Goal: Information Seeking & Learning: Learn about a topic

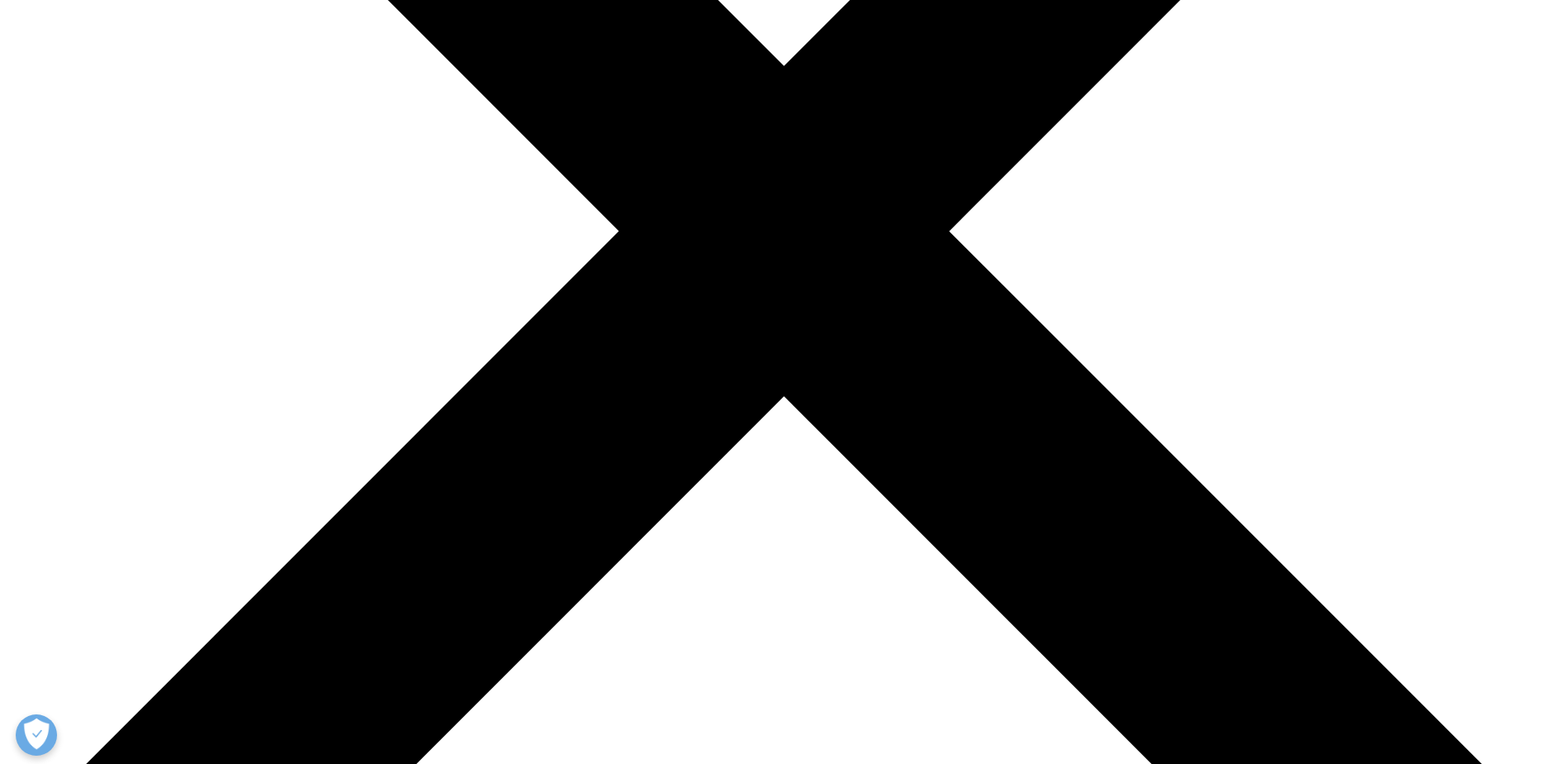
scroll to position [578, 0]
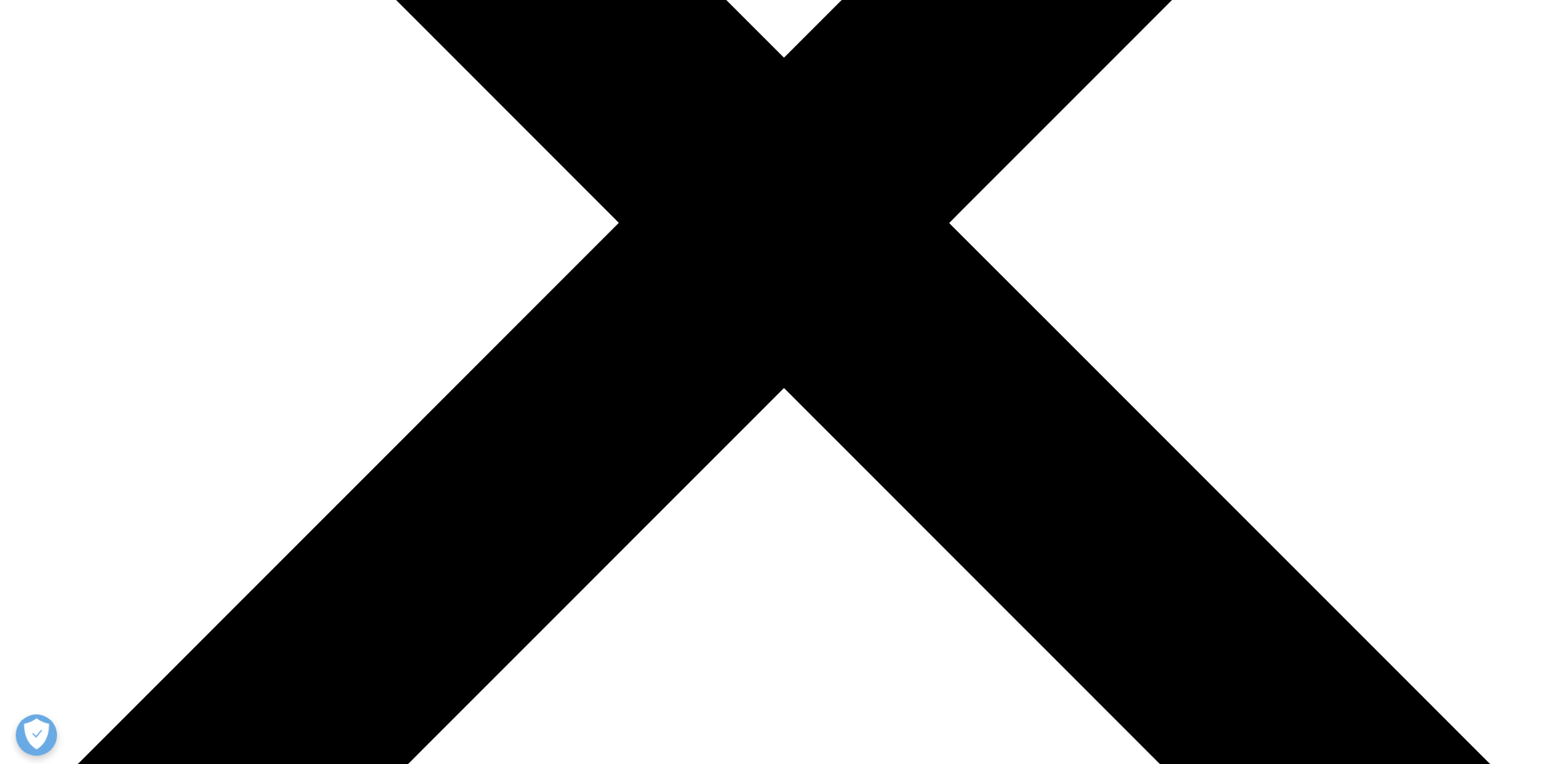
drag, startPoint x: 341, startPoint y: 637, endPoint x: 368, endPoint y: 637, distance: 27.0
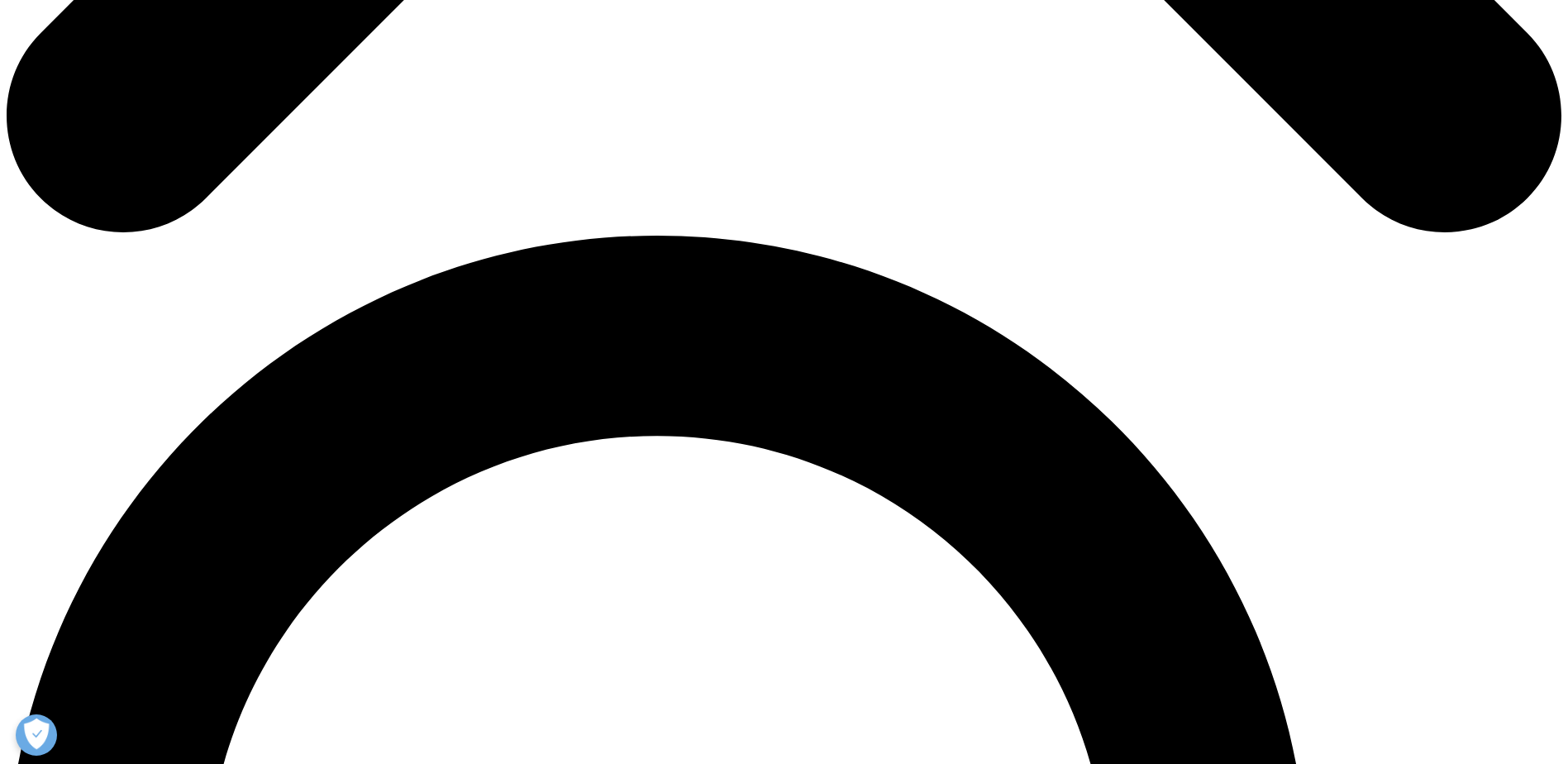
scroll to position [1406, 0]
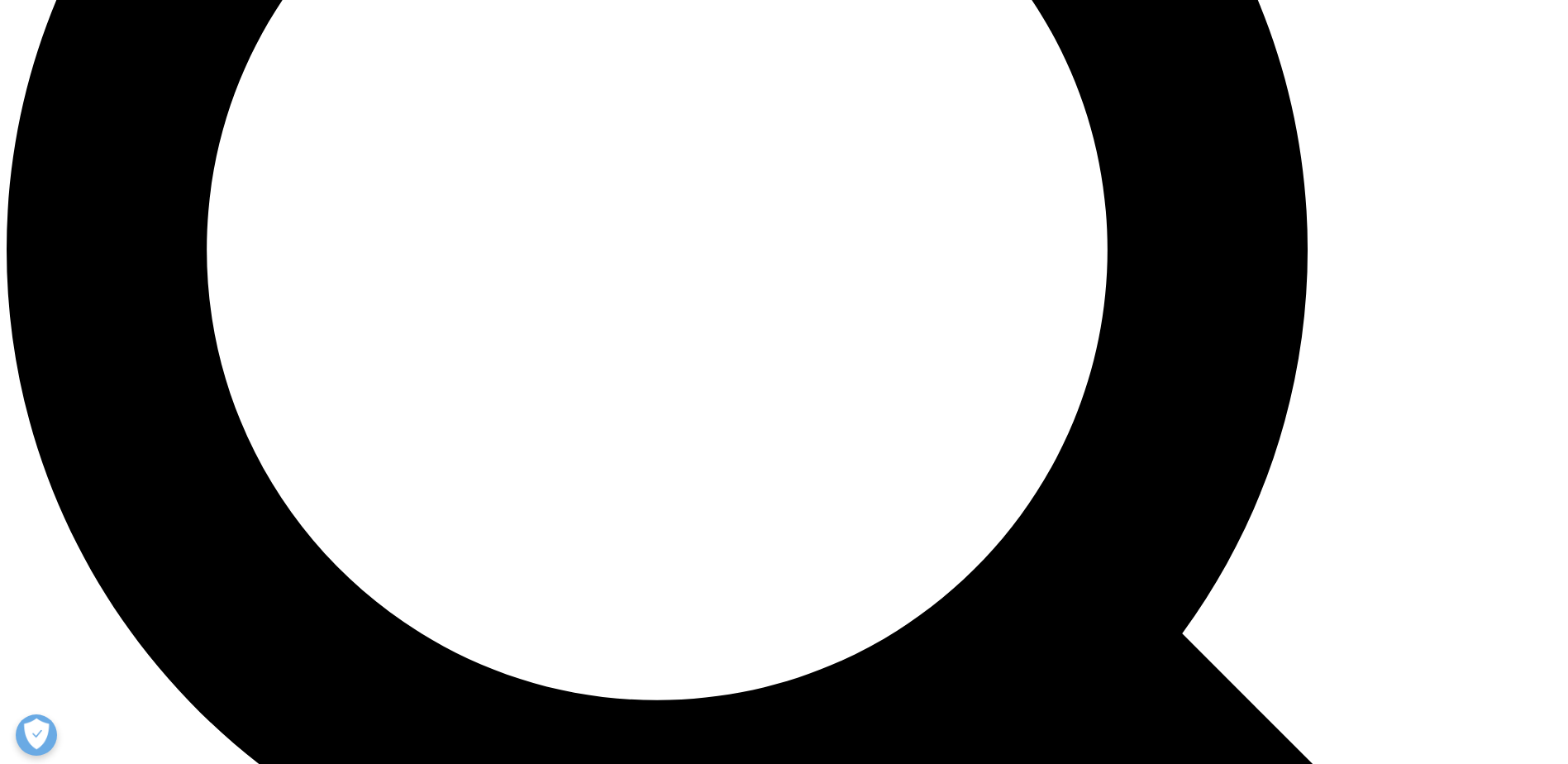
scroll to position [1984, 0]
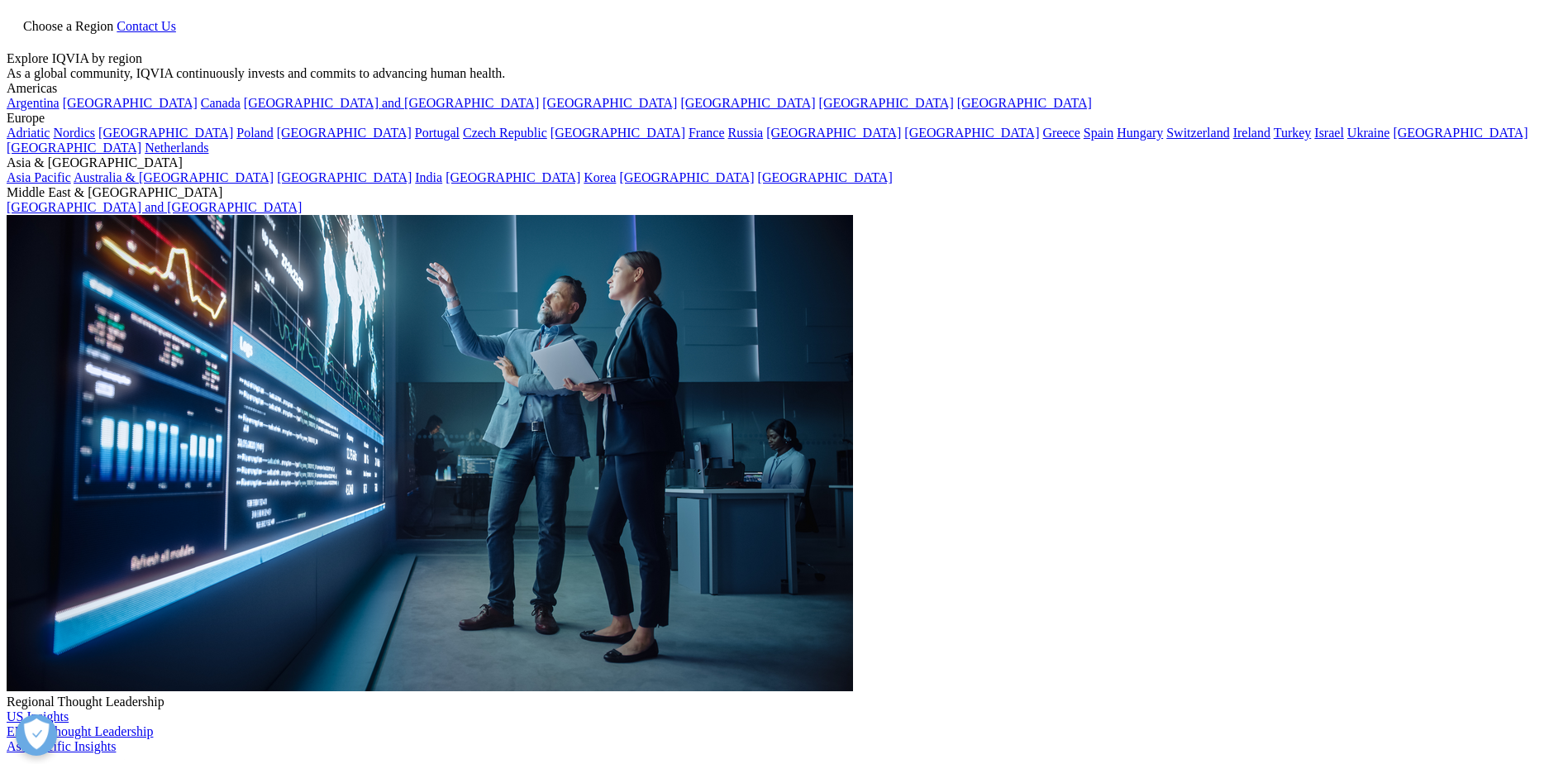
scroll to position [248, 0]
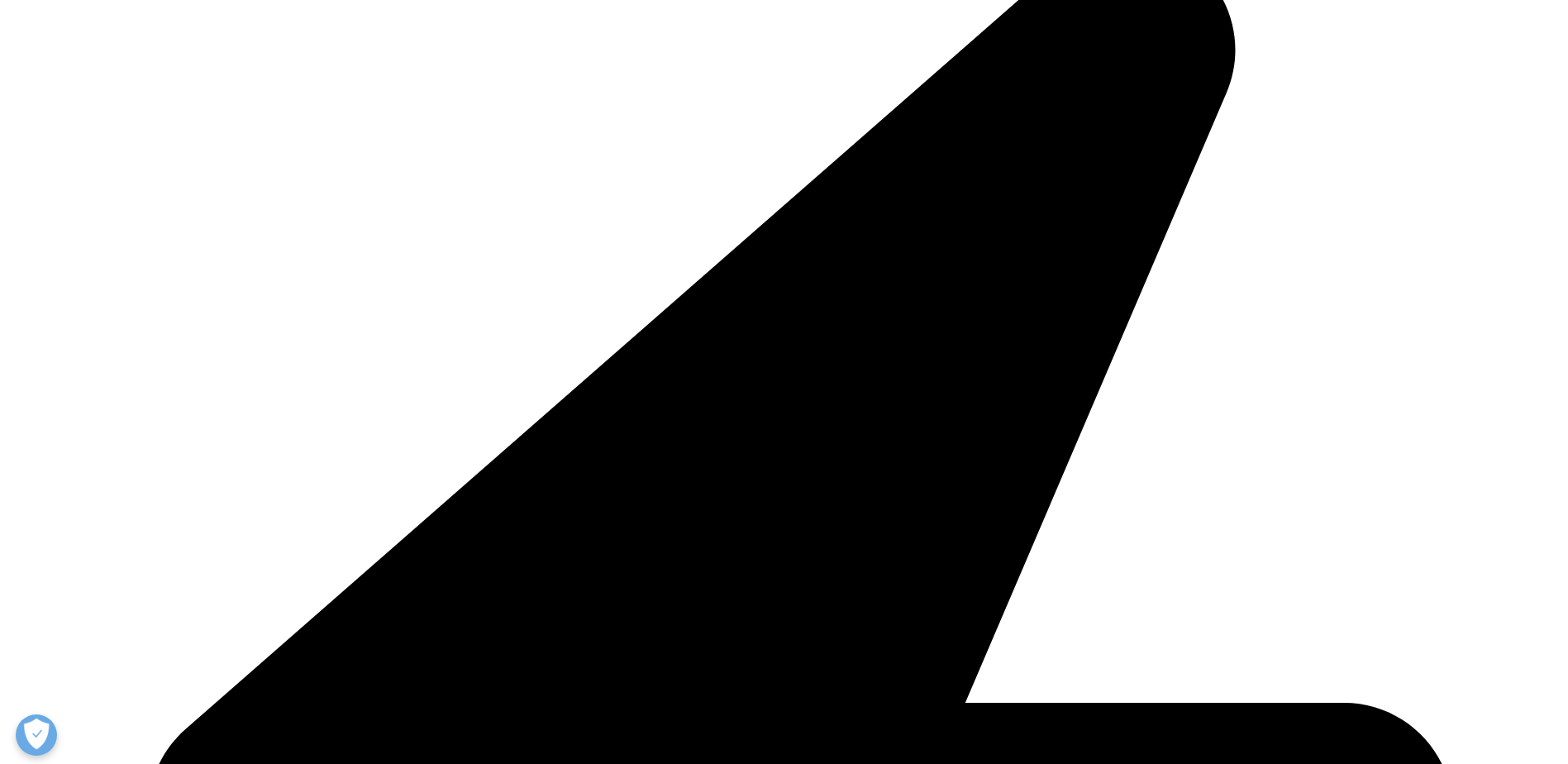
scroll to position [991, 0]
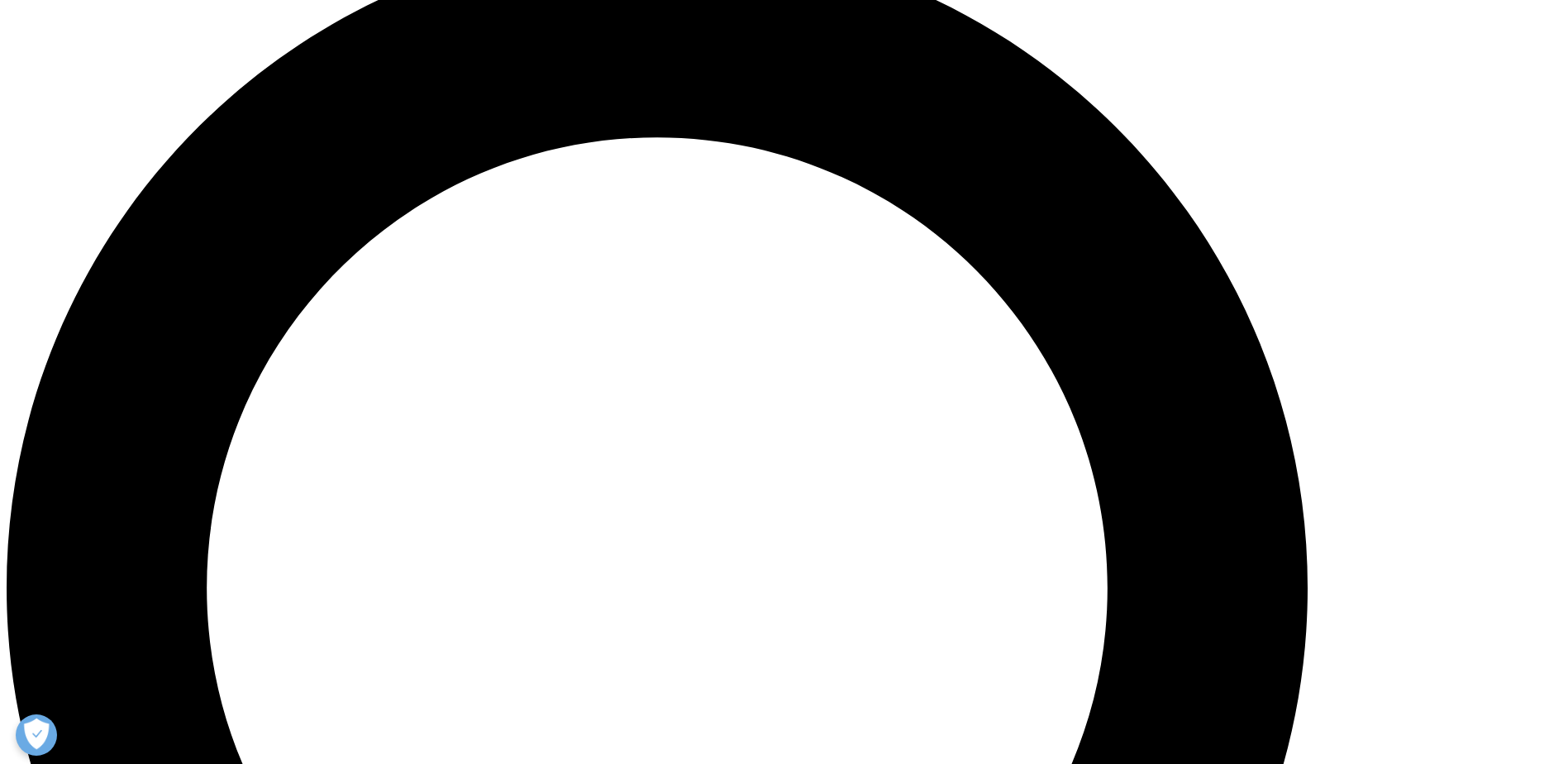
scroll to position [1653, 0]
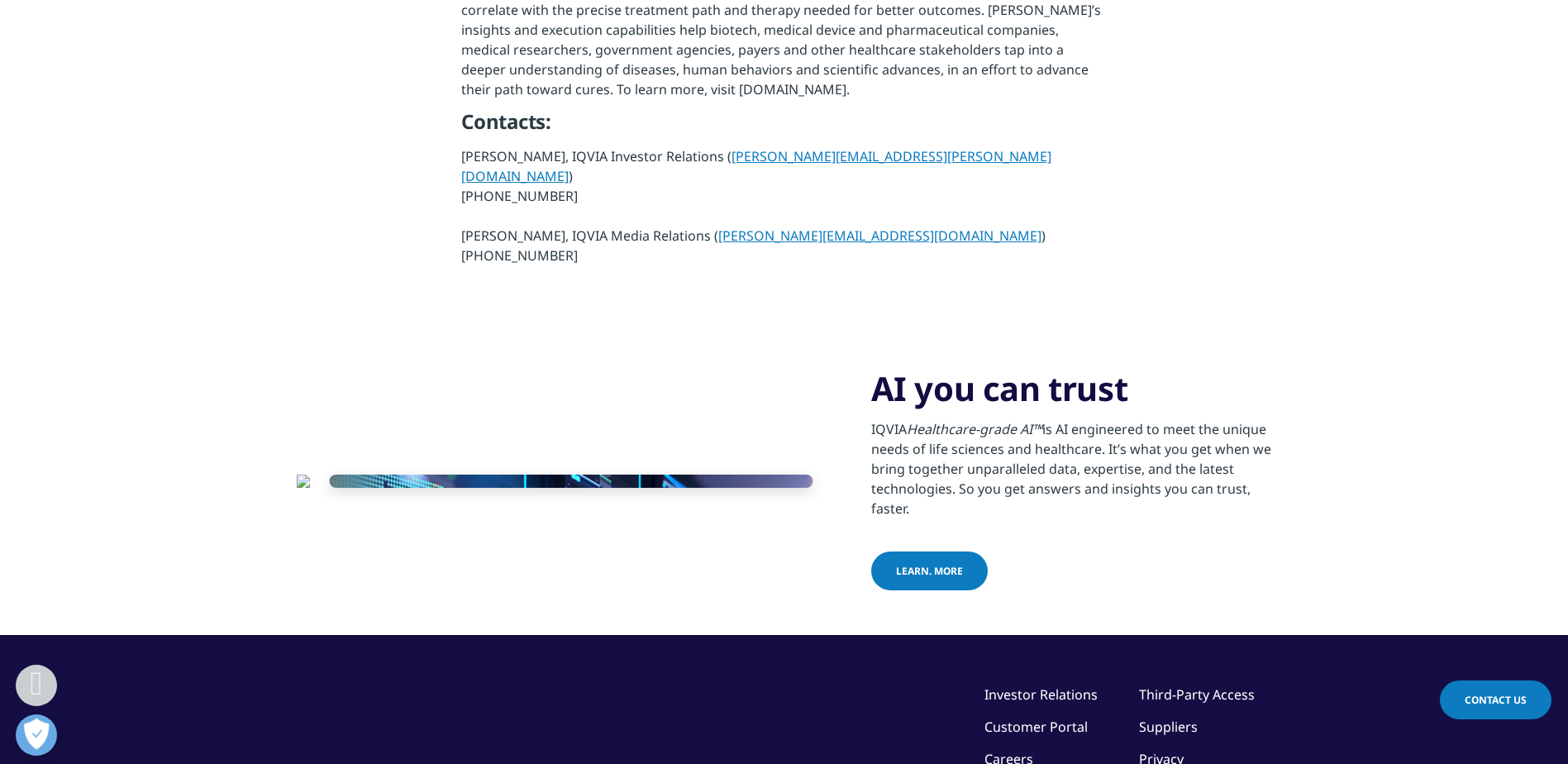
click at [936, 590] on link "Learn. more" at bounding box center [930, 571] width 117 height 39
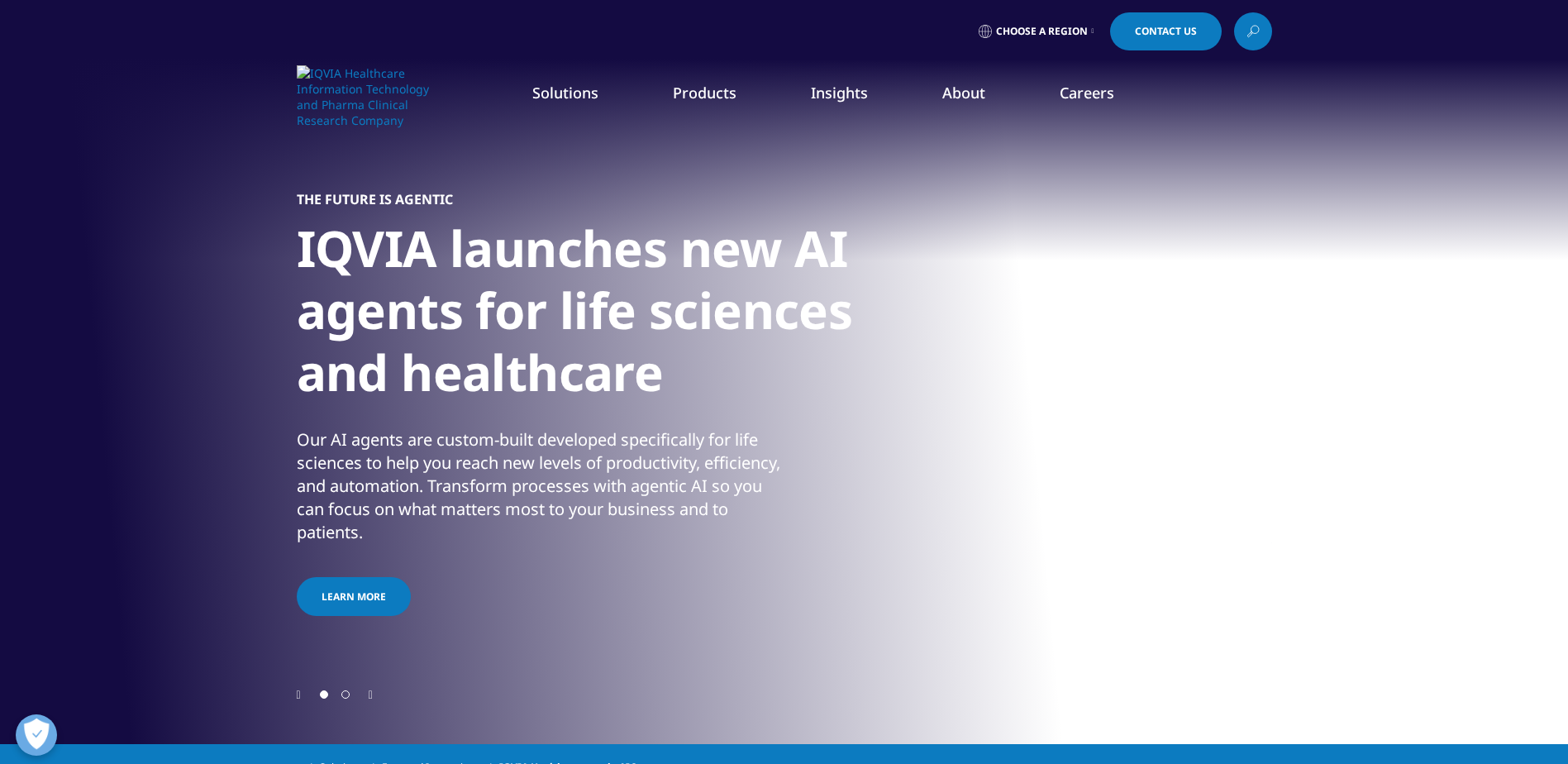
scroll to position [248, 0]
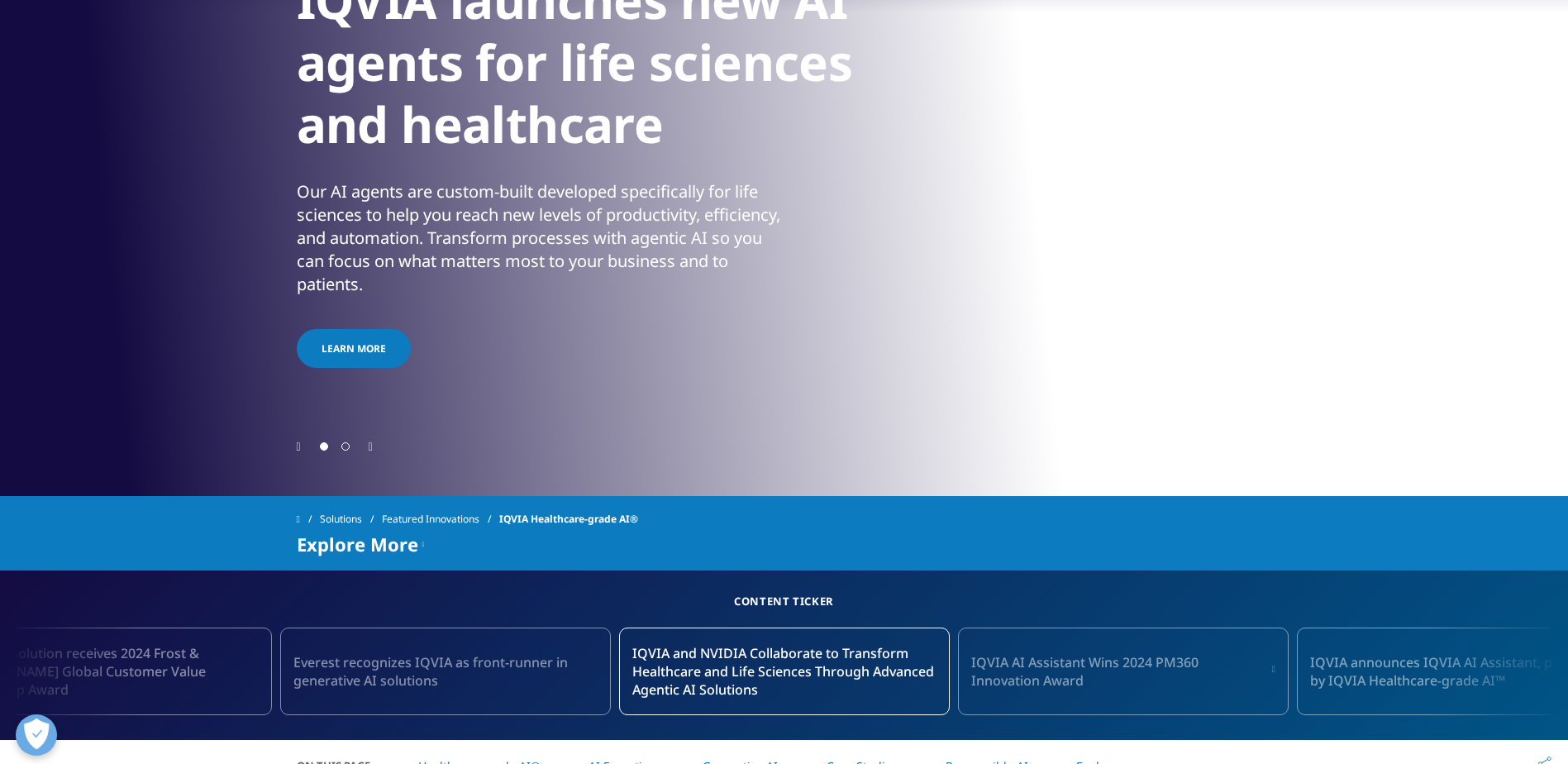
click at [377, 446] on div at bounding box center [784, 446] width 976 height 16
click at [372, 442] on icon "Next slide" at bounding box center [370, 447] width 4 height 12
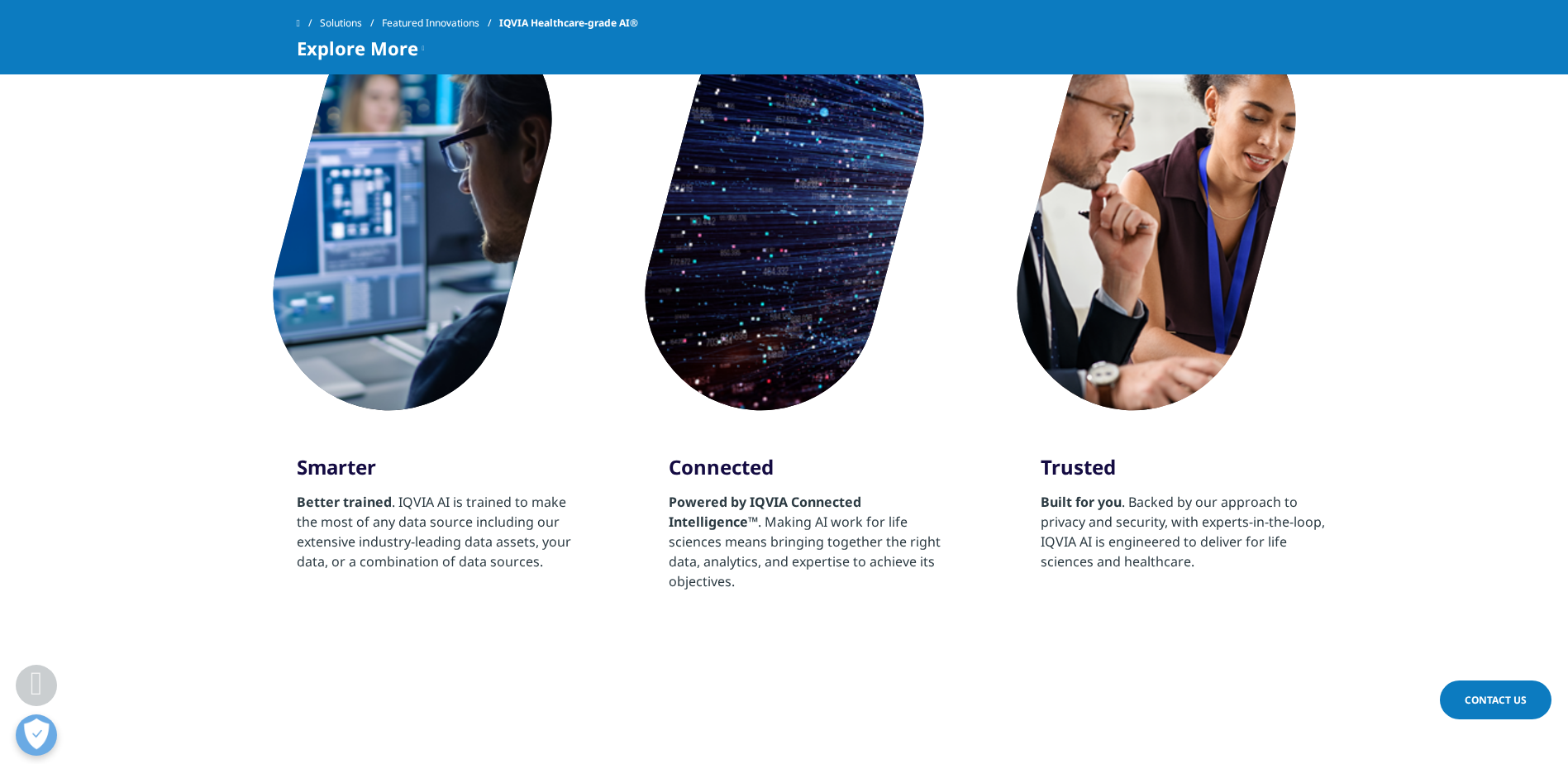
scroll to position [1406, 0]
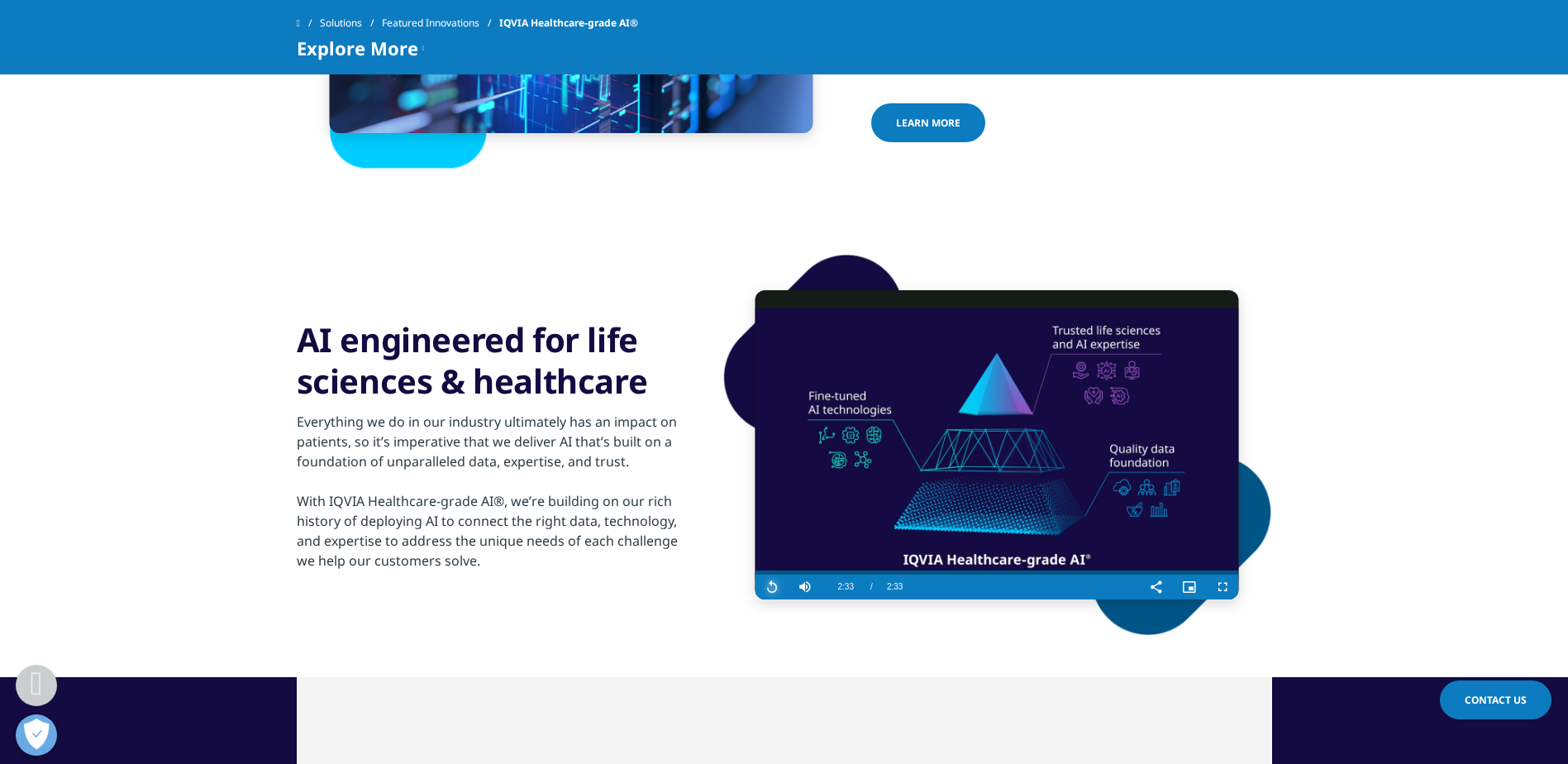
click at [767, 587] on span "Video Player" at bounding box center [772, 587] width 33 height 0
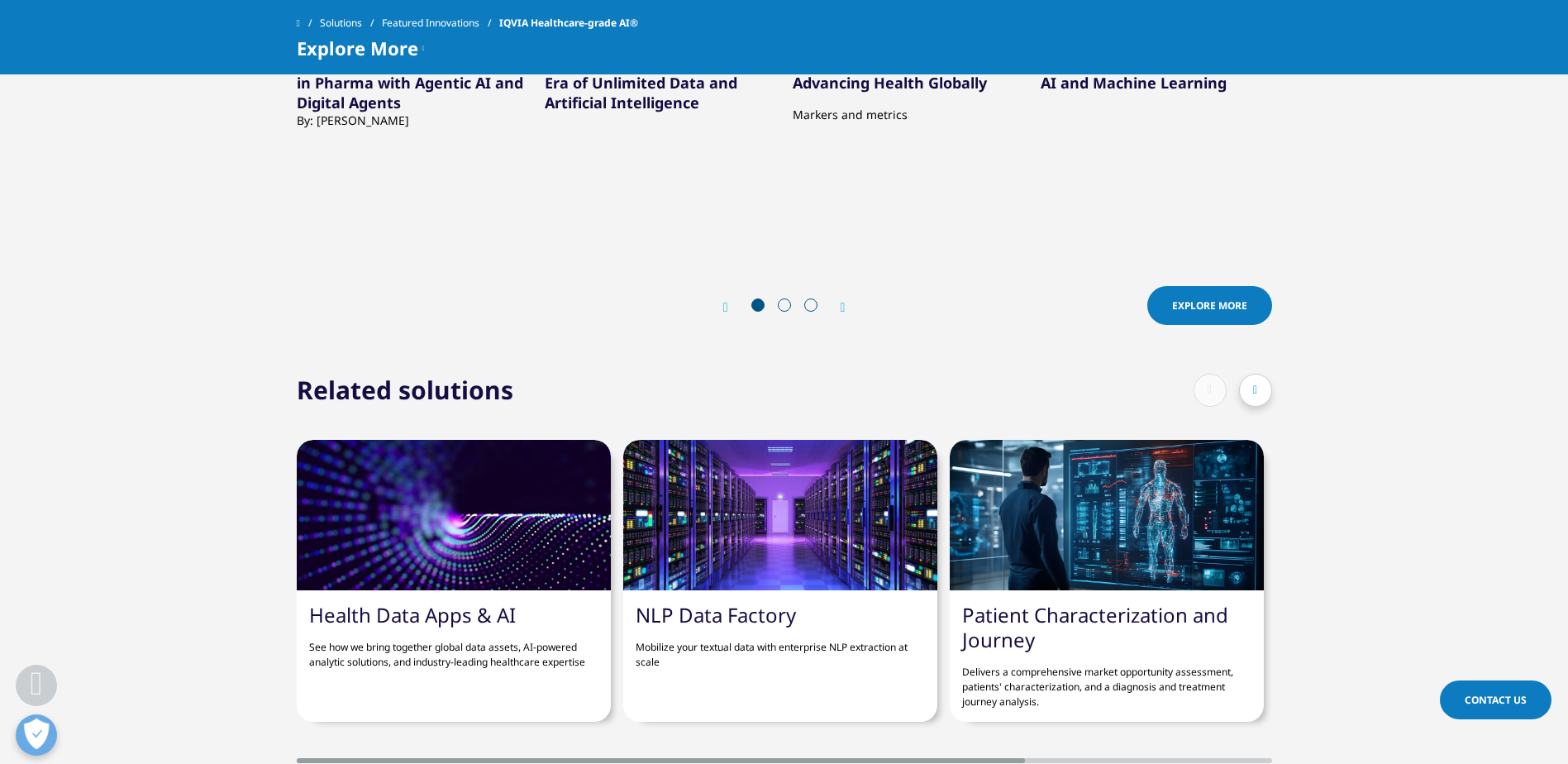
scroll to position [6695, 0]
